Goal: Find specific page/section: Find specific page/section

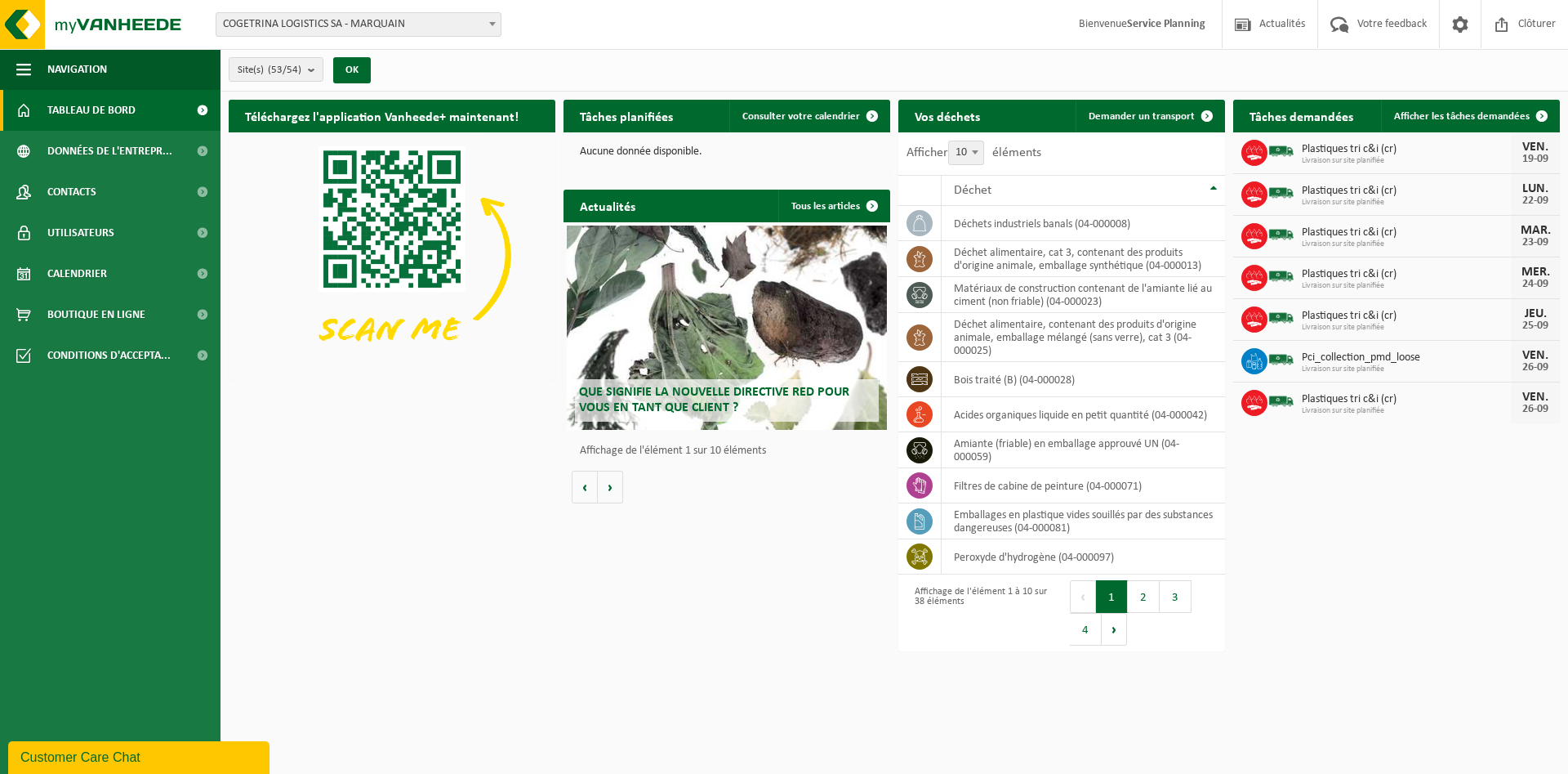
click at [1375, 153] on span "Plastiques tri c&i (cr)" at bounding box center [1405, 149] width 209 height 13
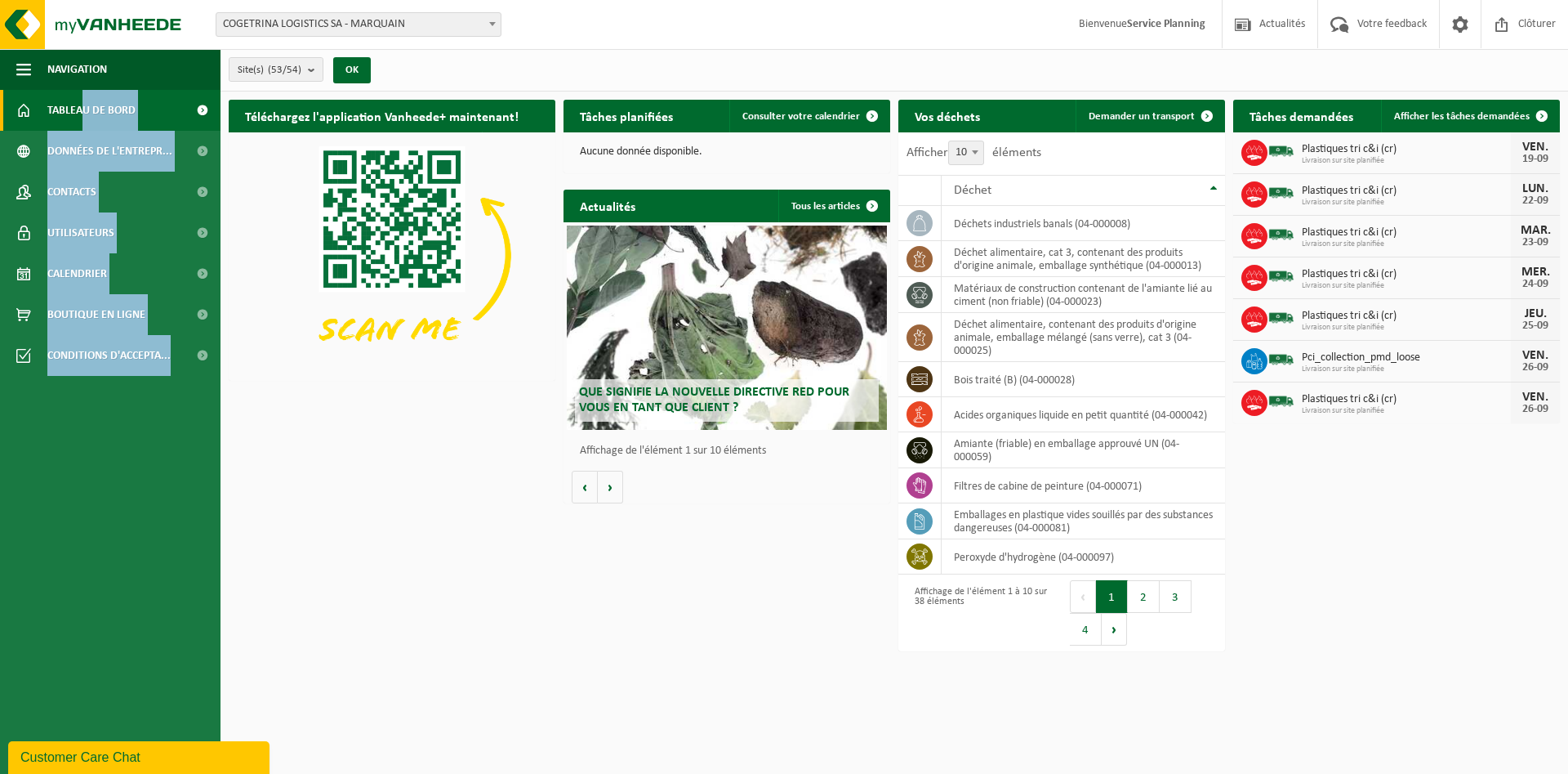
drag, startPoint x: 383, startPoint y: 638, endPoint x: 81, endPoint y: 123, distance: 597.0
click at [81, 123] on html "Site: COGETRINA LOGISTICS SA - MARQUAIN CHANTIER DIVERS (6 RÉF) - COGETRINA - M…" at bounding box center [784, 387] width 1568 height 774
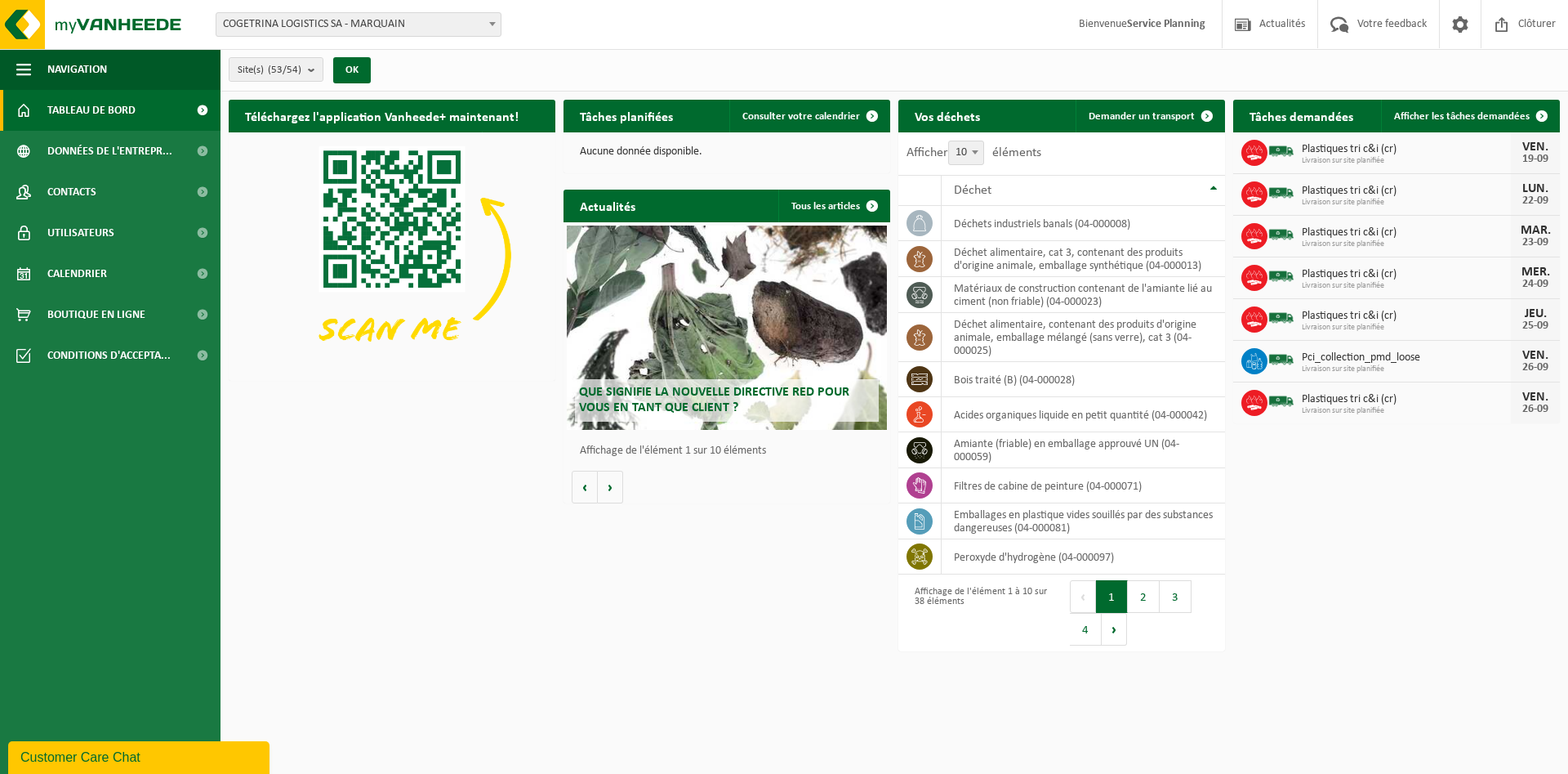
click at [335, 568] on div "Téléchargez l'application Vanheede+ maintenant! Cachez Tâches planifiées Consul…" at bounding box center [894, 338] width 1339 height 492
click at [297, 528] on div "Téléchargez l'application Vanheede+ maintenant! Cachez Tâches planifiées Consul…" at bounding box center [894, 338] width 1339 height 492
drag, startPoint x: 297, startPoint y: 528, endPoint x: 389, endPoint y: 514, distance: 93.1
click at [389, 514] on div "Téléchargez l'application Vanheede+ maintenant! Cachez Tâches planifiées Consul…" at bounding box center [894, 338] width 1339 height 492
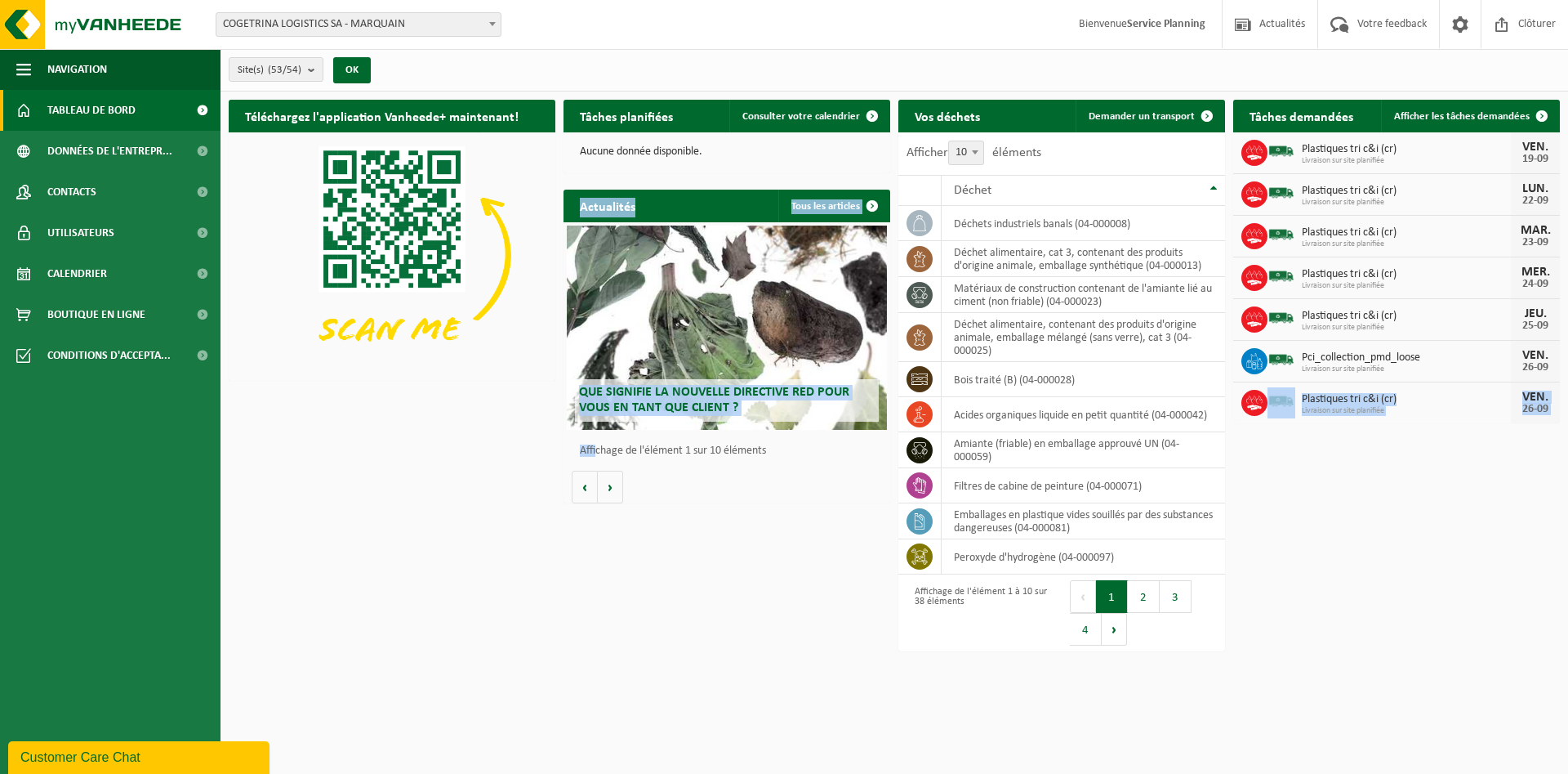
drag, startPoint x: 316, startPoint y: 488, endPoint x: 597, endPoint y: 458, distance: 282.6
click at [597, 458] on div "Téléchargez l'application Vanheede+ maintenant! Cachez Tâches planifiées Consul…" at bounding box center [894, 338] width 1339 height 492
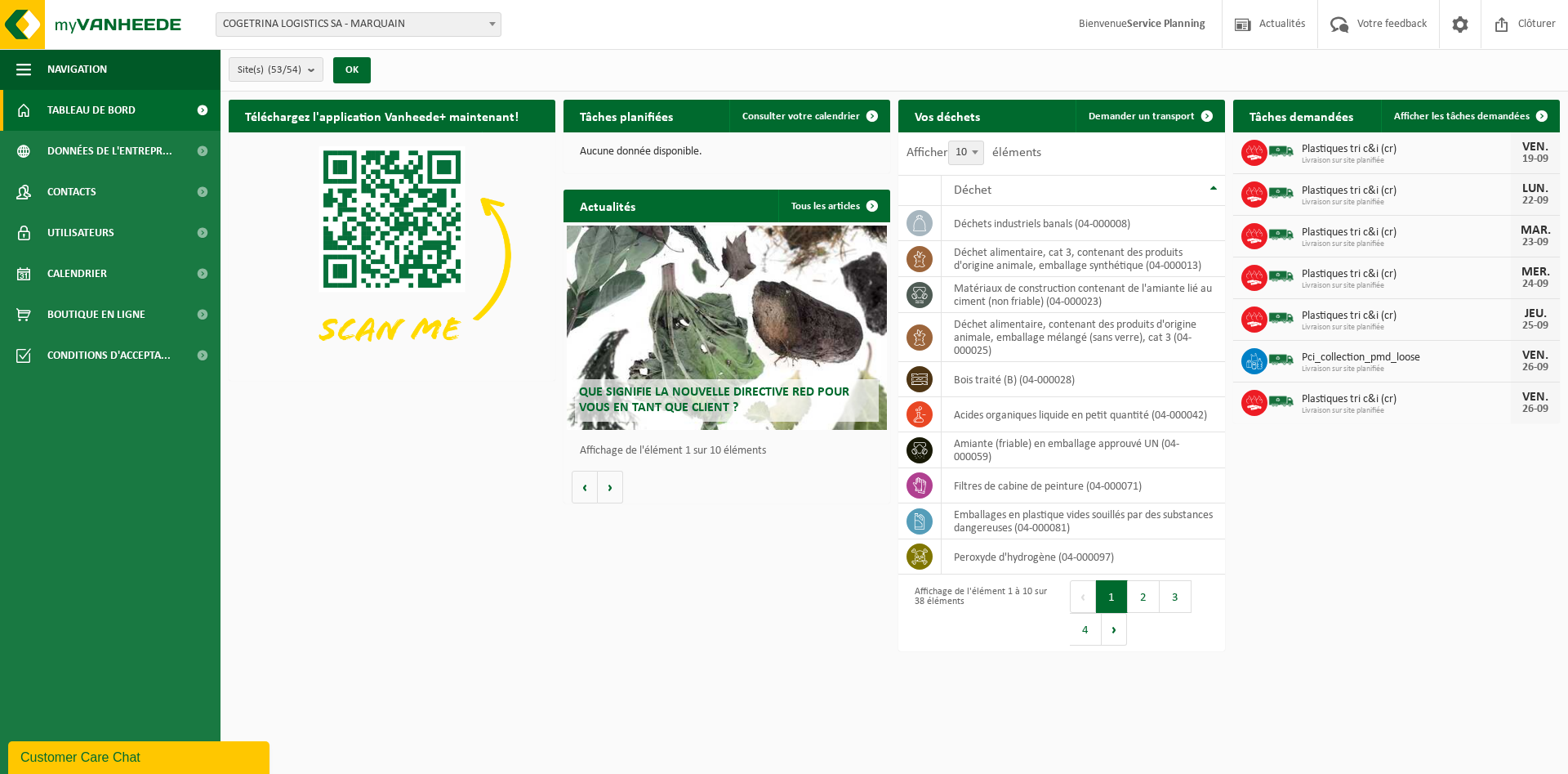
click at [354, 444] on div "Téléchargez l'application Vanheede+ maintenant! Cachez Tâches planifiées Consul…" at bounding box center [894, 338] width 1339 height 492
drag, startPoint x: 344, startPoint y: 433, endPoint x: 1330, endPoint y: 573, distance: 995.9
click at [1342, 596] on html "Site: COGETRINA LOGISTICS SA - MARQUAIN CHANTIER DIVERS (6 RÉF) - COGETRINA - M…" at bounding box center [784, 387] width 1568 height 774
click at [1330, 573] on div "Téléchargez l'application Vanheede+ maintenant! Cachez Tâches planifiées Consul…" at bounding box center [894, 338] width 1339 height 492
click at [1330, 572] on div "Téléchargez l'application Vanheede+ maintenant! Cachez Tâches planifiées Consul…" at bounding box center [894, 338] width 1339 height 492
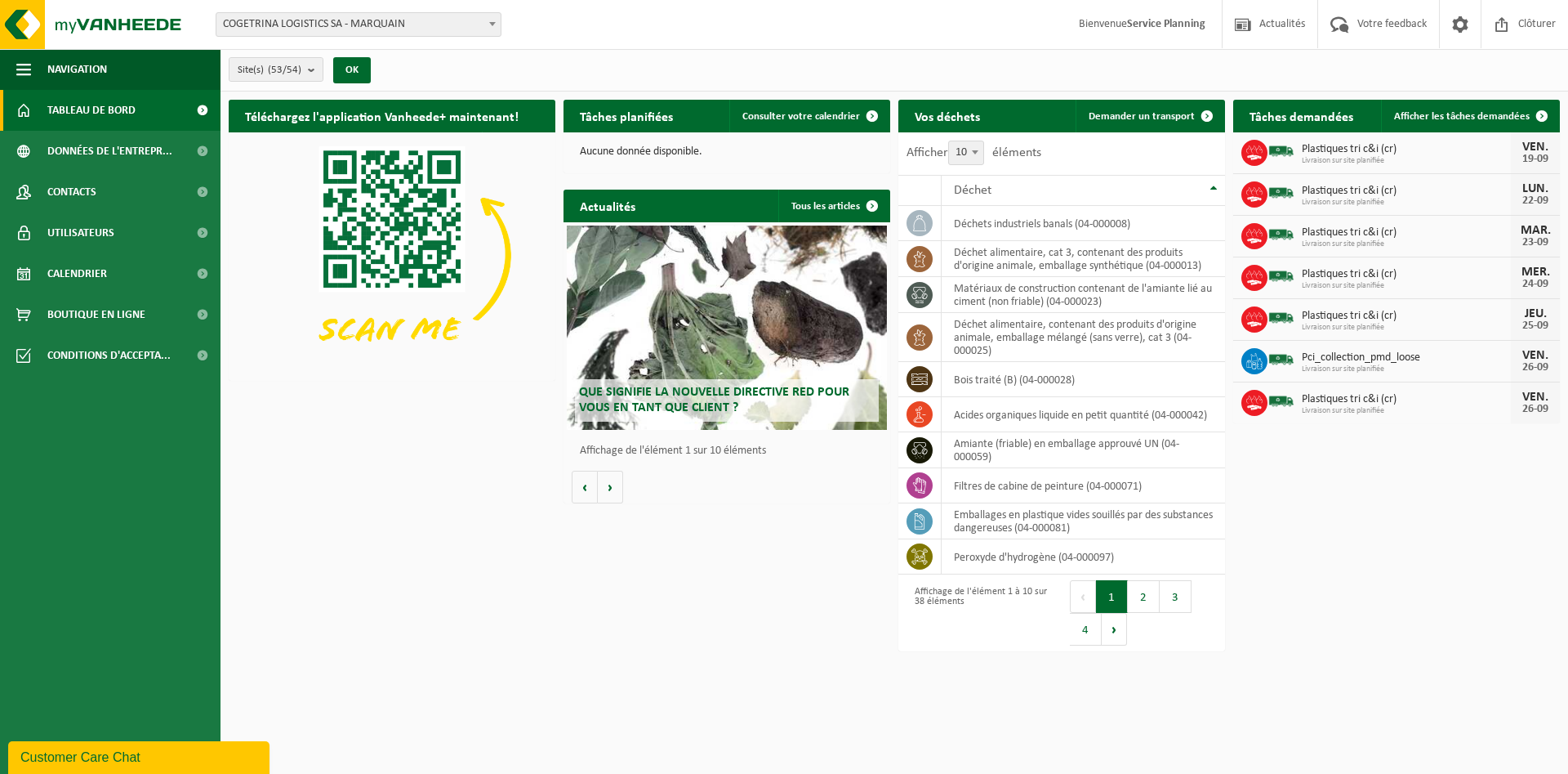
click at [1323, 568] on div "Téléchargez l'application Vanheede+ maintenant! Cachez Tâches planifiées Consul…" at bounding box center [894, 338] width 1339 height 492
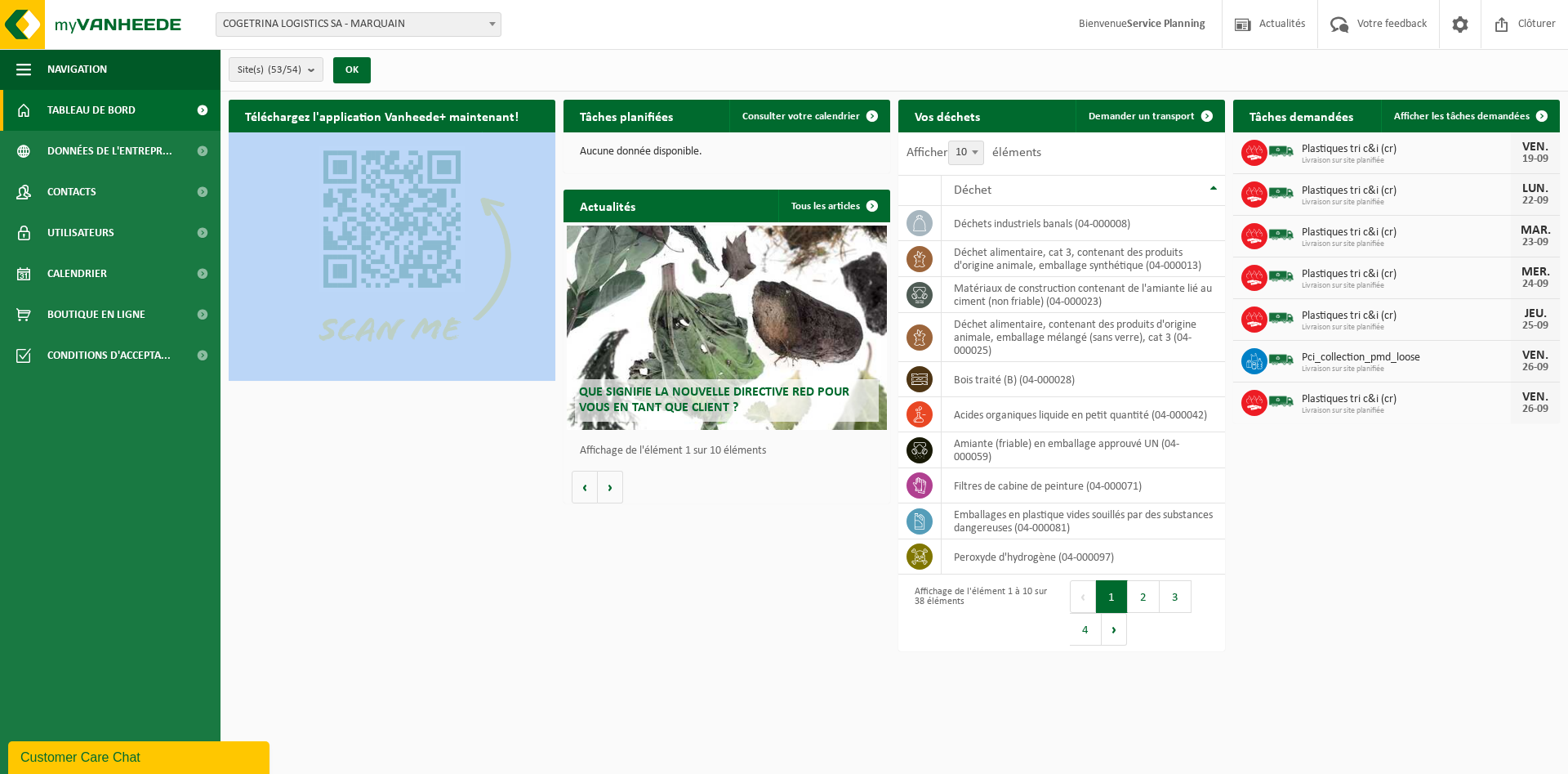
drag, startPoint x: 1095, startPoint y: 734, endPoint x: 402, endPoint y: 393, distance: 772.4
click at [404, 385] on html "Site: COGETRINA LOGISTICS SA - MARQUAIN CHANTIER DIVERS (6 RÉF) - COGETRINA - M…" at bounding box center [784, 387] width 1568 height 774
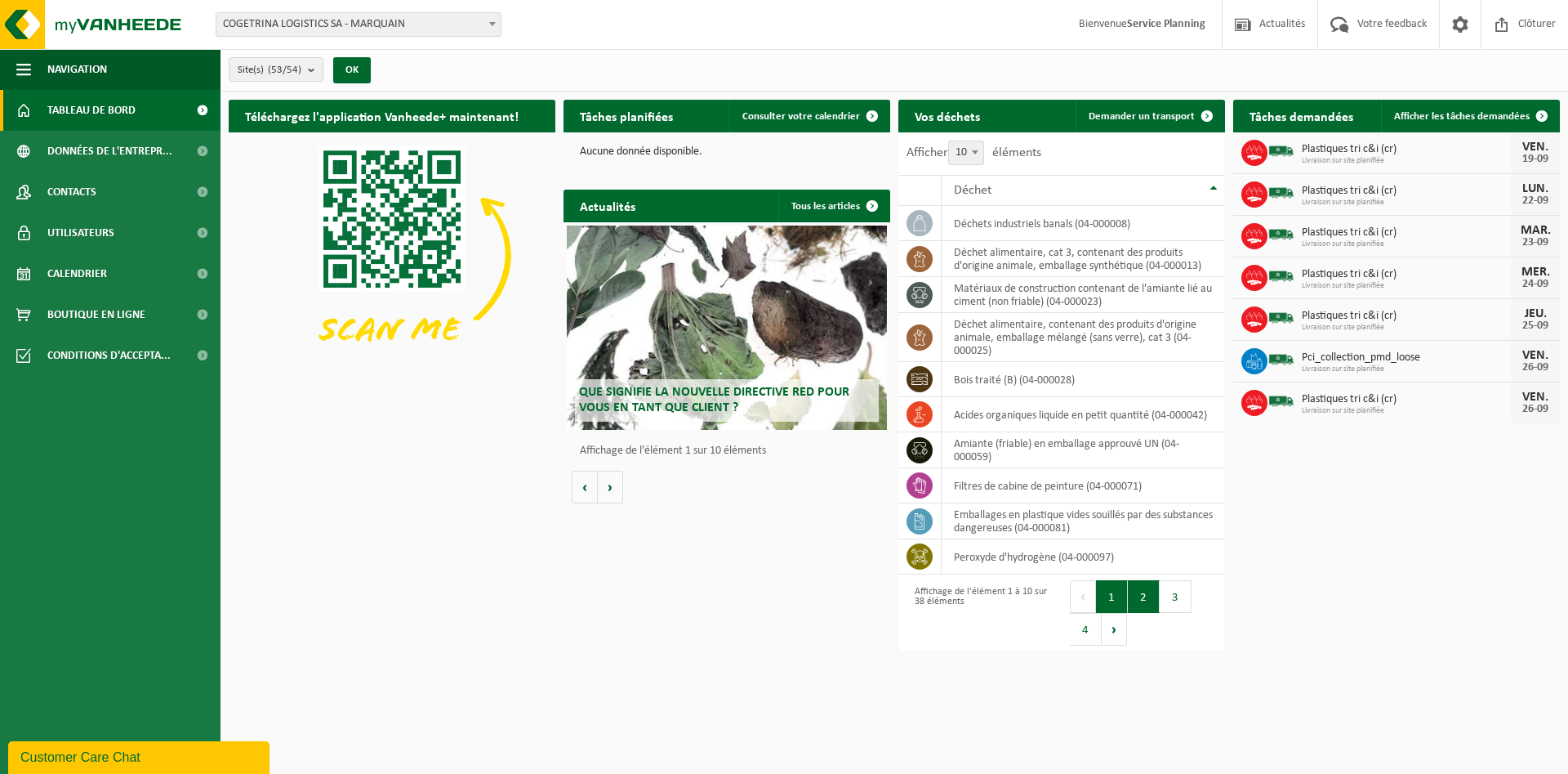
drag, startPoint x: 715, startPoint y: 447, endPoint x: 1146, endPoint y: 604, distance: 458.7
click at [1146, 584] on div "Téléchargez l'application Vanheede+ maintenant! Cachez Tâches planifiées Consul…" at bounding box center [894, 338] width 1339 height 492
drag, startPoint x: 175, startPoint y: 408, endPoint x: 250, endPoint y: 426, distance: 77.1
click at [221, 426] on div "Navigation Actualités Votre feedback Clôturer Tableau de bord Données de l'entr…" at bounding box center [110, 411] width 221 height 725
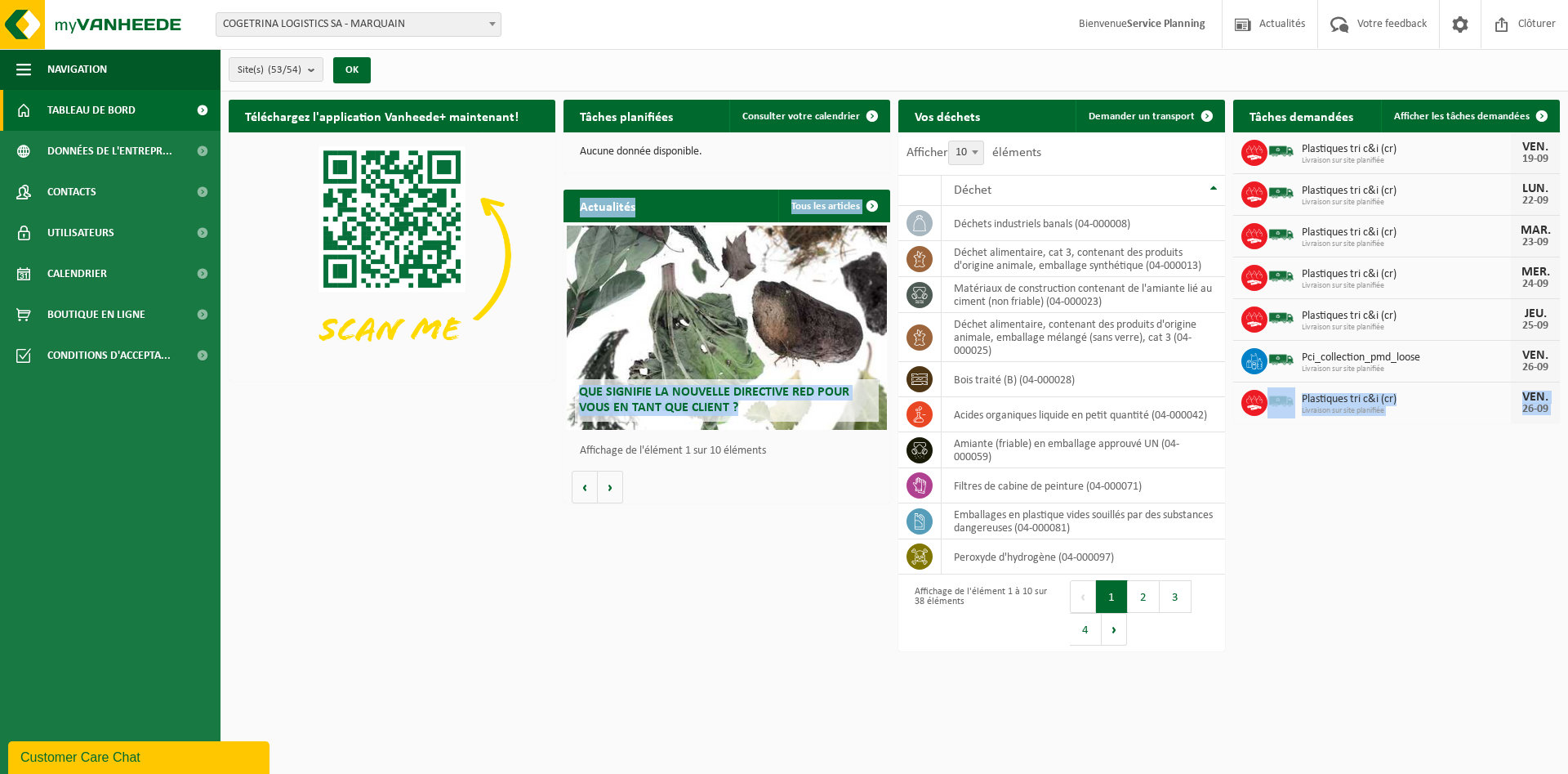
drag, startPoint x: 250, startPoint y: 425, endPoint x: 849, endPoint y: 402, distance: 599.4
click at [849, 402] on div "Téléchargez l'application Vanheede+ maintenant! Cachez Tâches planifiées Consul…" at bounding box center [894, 338] width 1339 height 492
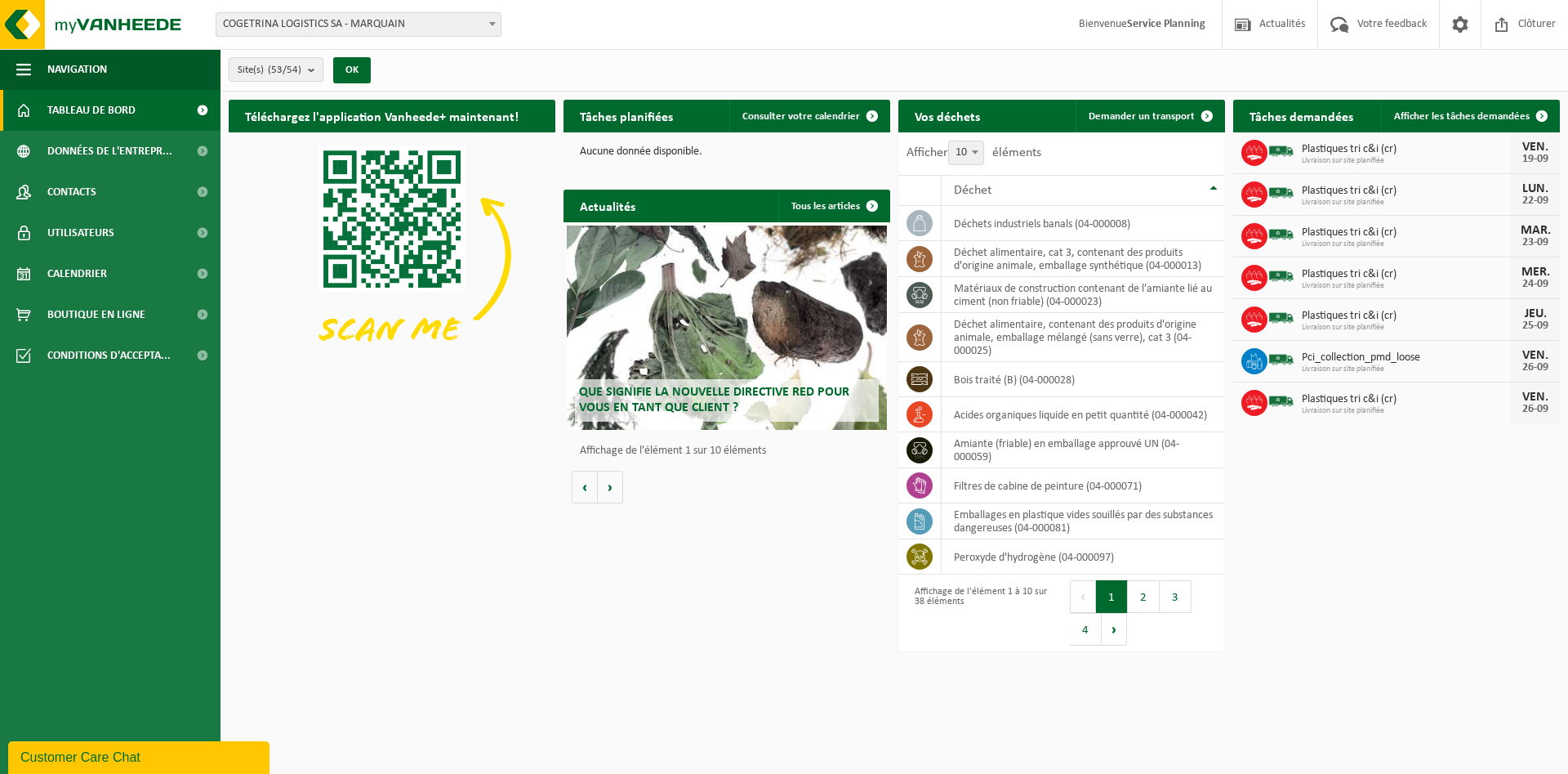
click at [556, 484] on div "Téléchargez l'application Vanheede+ maintenant! Cachez Tâches planifiées Consul…" at bounding box center [894, 338] width 1339 height 492
drag, startPoint x: 1473, startPoint y: 696, endPoint x: 278, endPoint y: 32, distance: 1367.1
click at [279, 32] on html "Site: COGETRINA LOGISTICS SA - MARQUAIN CHANTIER DIVERS (6 RÉF) - COGETRINA - M…" at bounding box center [784, 387] width 1568 height 774
